Goal: Browse casually

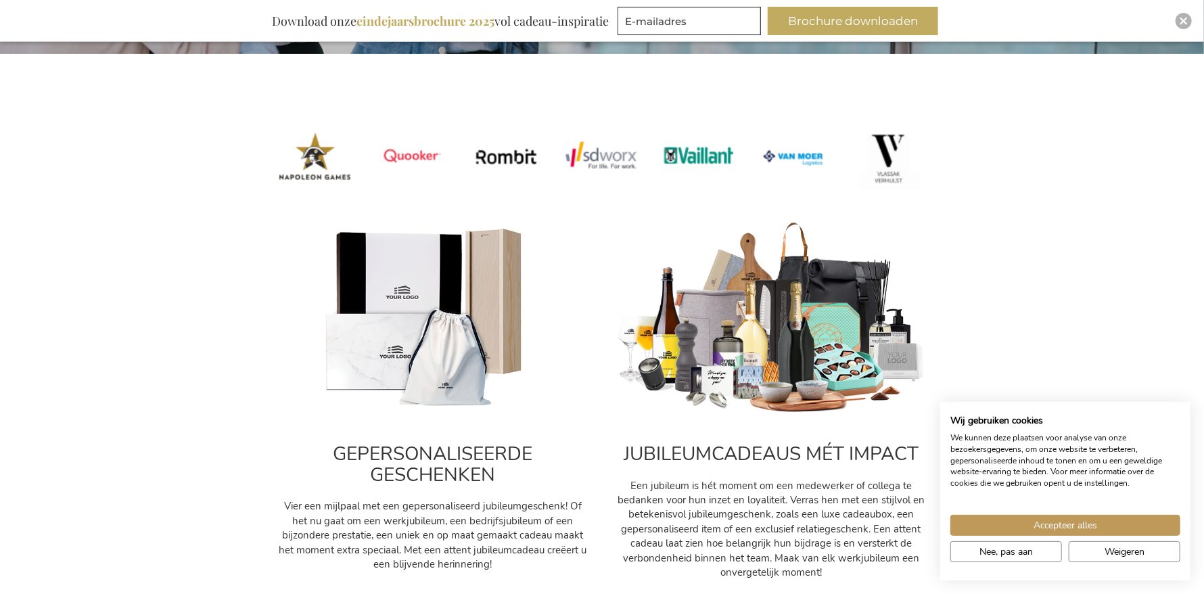
click at [789, 364] on img at bounding box center [771, 318] width 311 height 194
click at [1028, 525] on button "Accepteer alles" at bounding box center [1066, 525] width 230 height 21
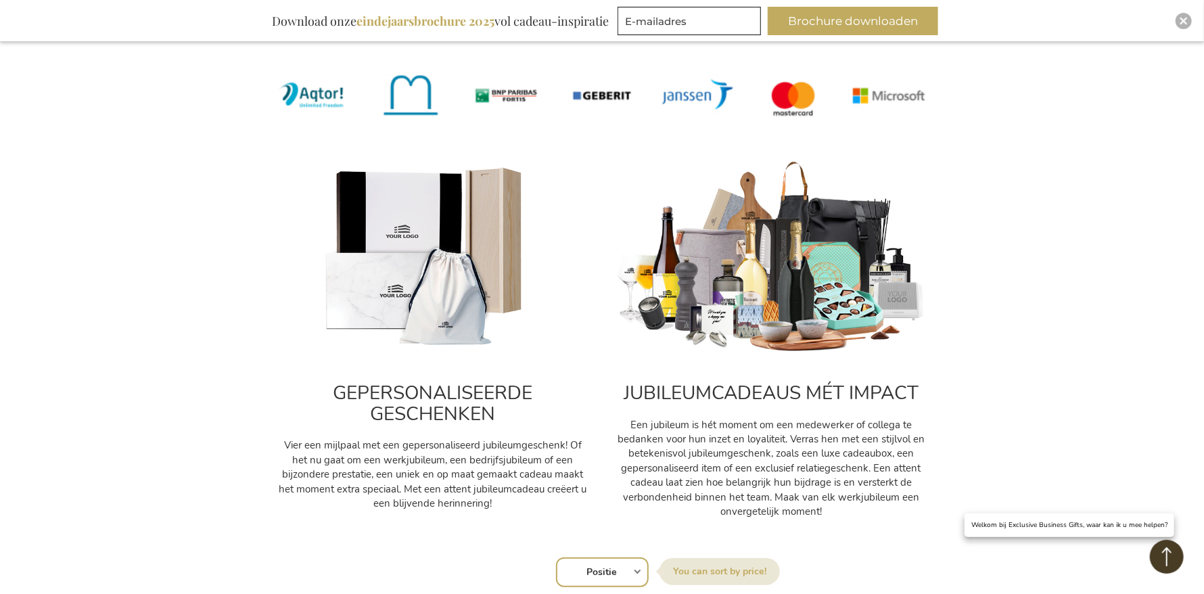
scroll to position [541, 0]
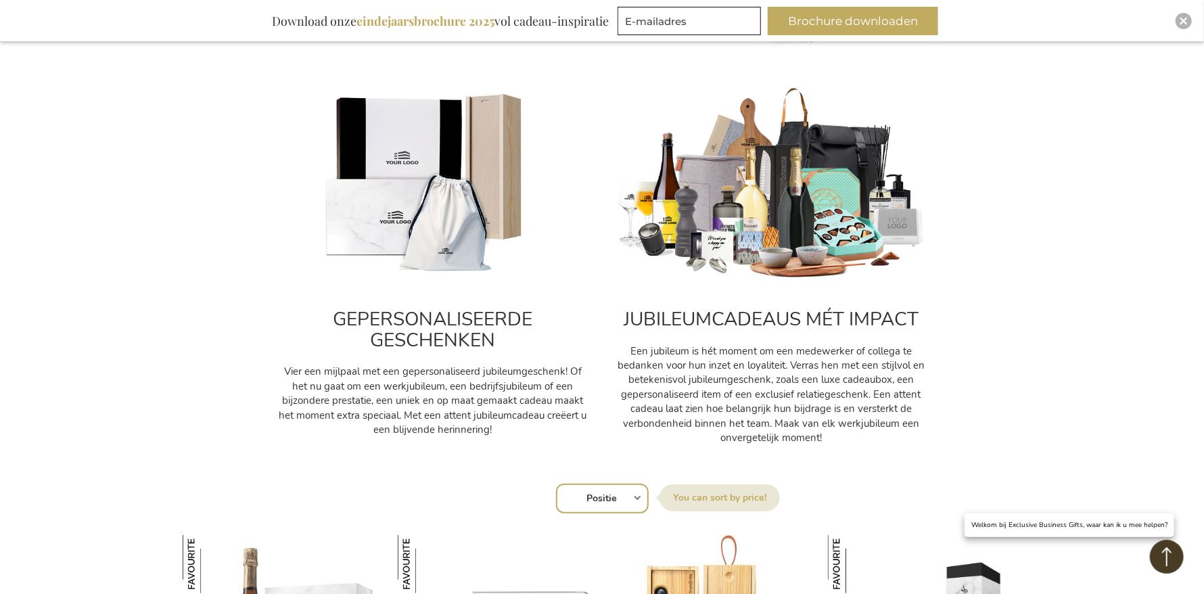
click at [772, 243] on img at bounding box center [771, 184] width 311 height 194
click at [395, 333] on h2 "GEPERSONALISEERDE GESCHENKEN" at bounding box center [432, 330] width 311 height 42
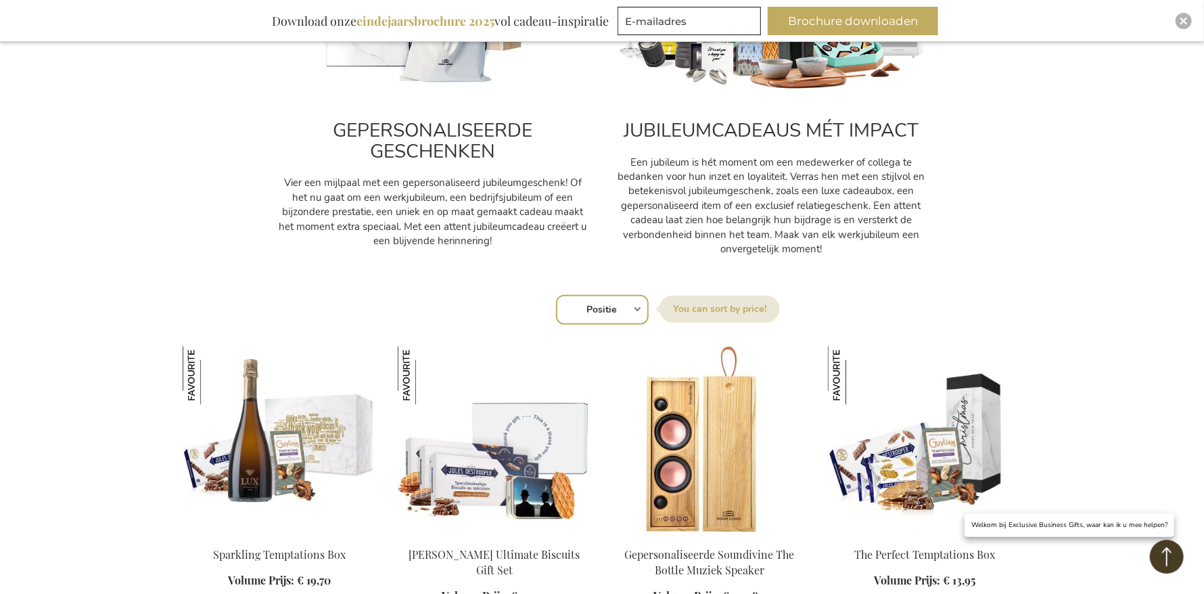
scroll to position [744, 0]
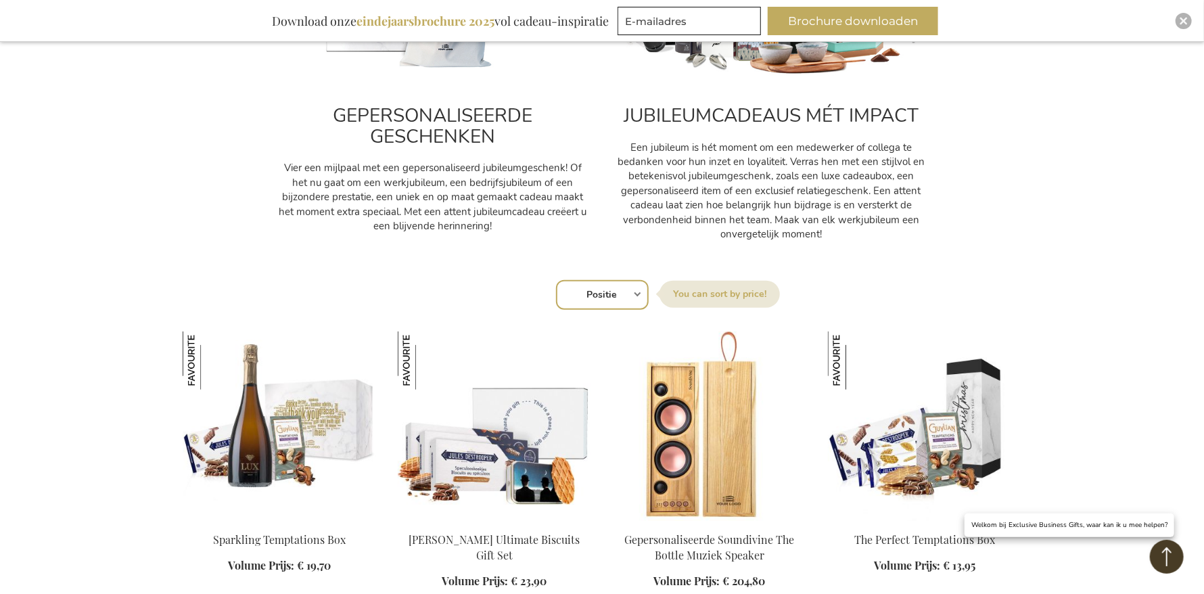
click at [614, 294] on select "Positie Best Sellers Meest bekeken Nieuw Biggest Saving Price: low to high Pric…" at bounding box center [602, 295] width 93 height 30
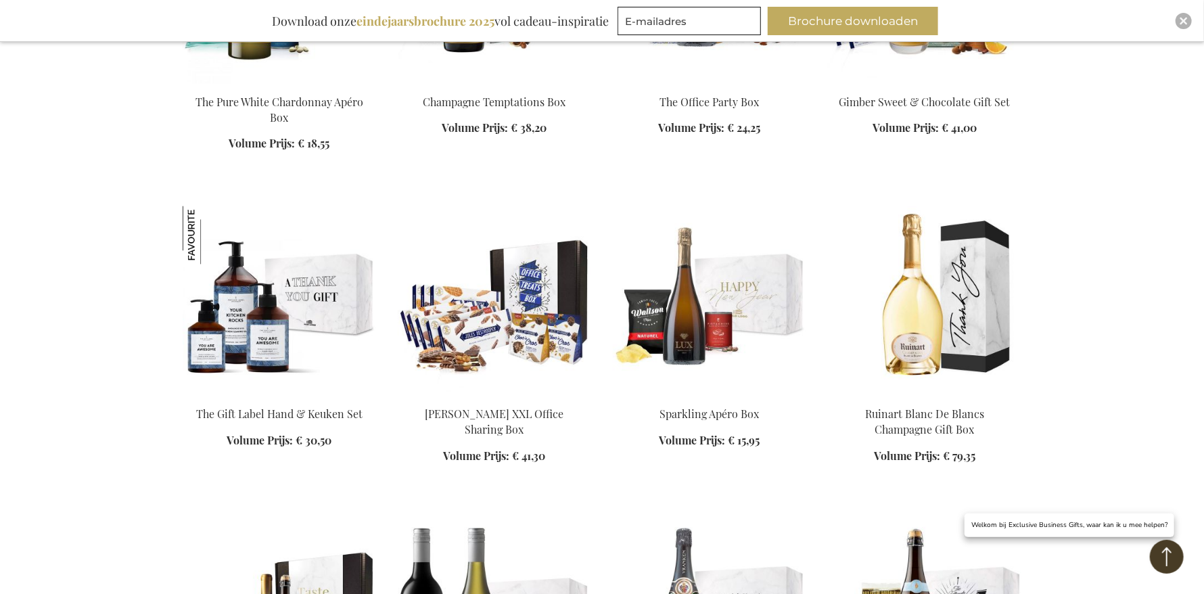
scroll to position [1826, 0]
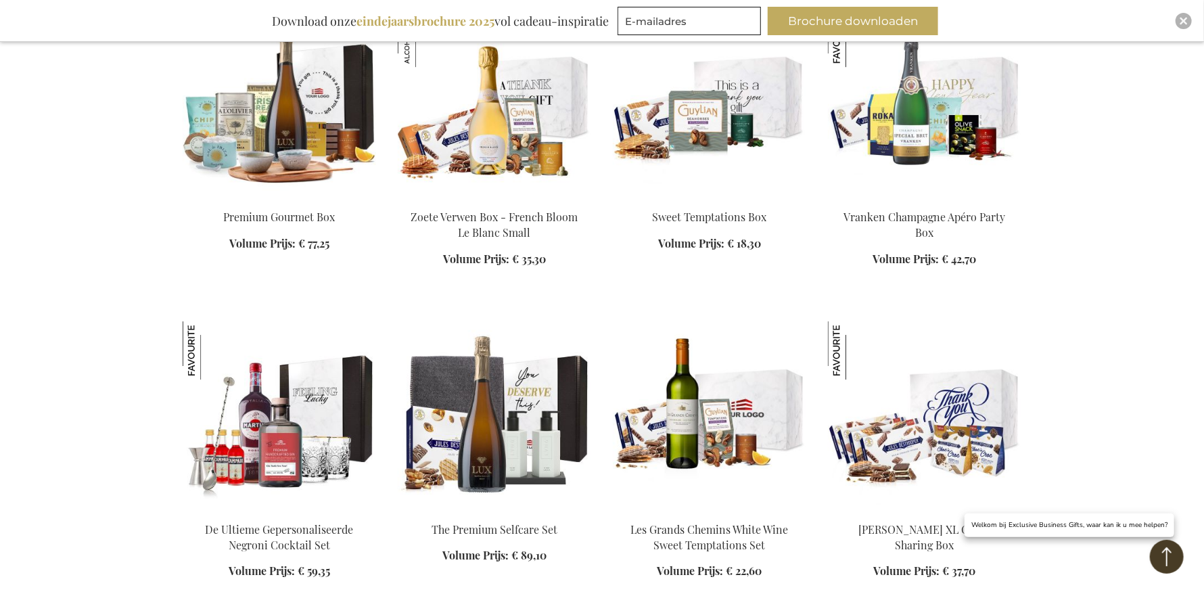
scroll to position [2706, 0]
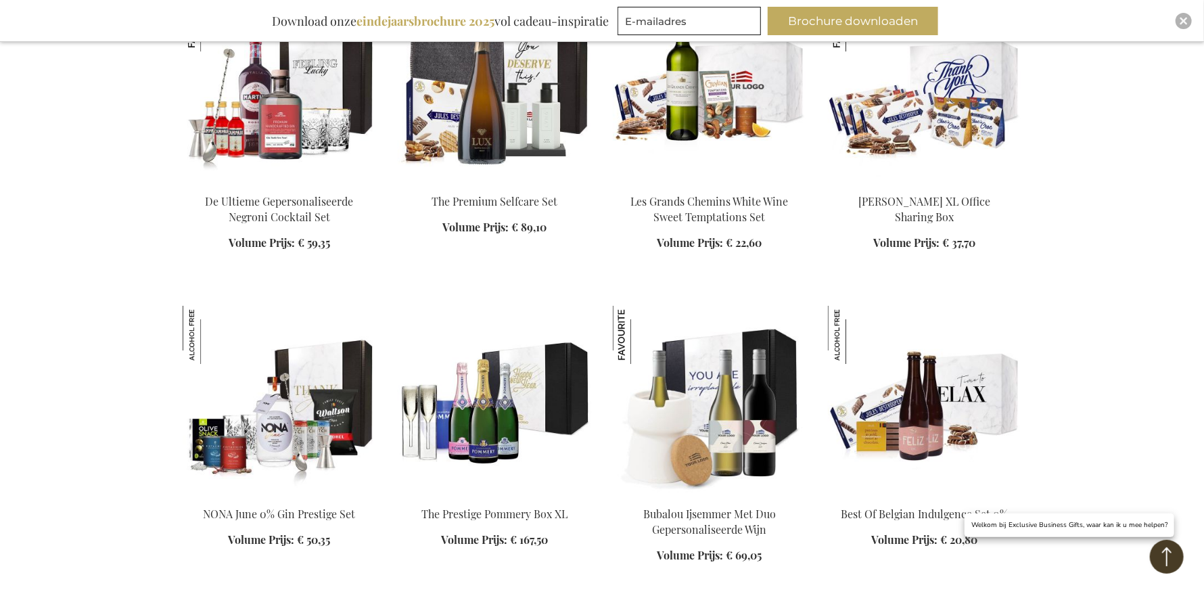
scroll to position [2977, 0]
